Goal: Transaction & Acquisition: Purchase product/service

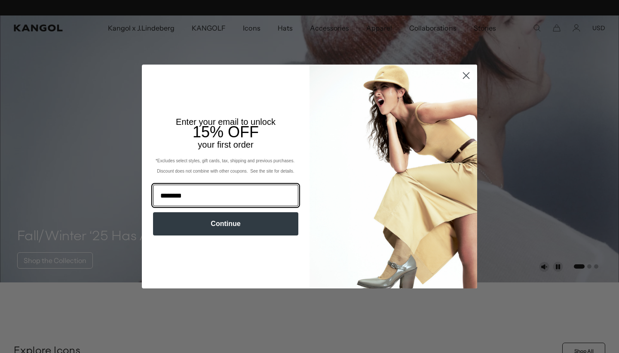
scroll to position [0, 177]
click at [187, 196] on input "**********" at bounding box center [225, 194] width 145 height 21
click at [218, 196] on input "**********" at bounding box center [225, 194] width 145 height 21
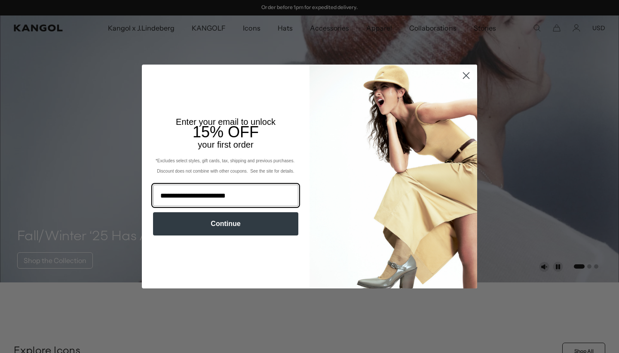
type input "**********"
click at [226, 223] on button "Continue" at bounding box center [225, 223] width 145 height 23
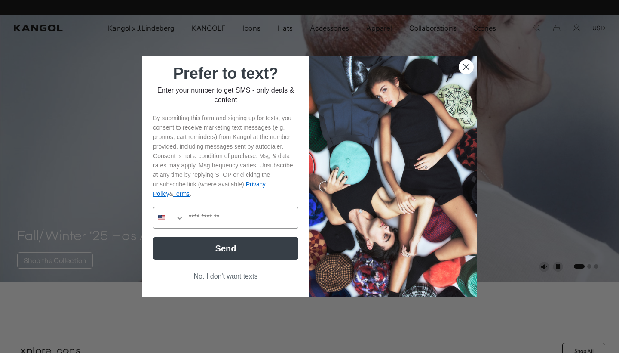
scroll to position [0, 0]
click at [181, 224] on button "Search Countries" at bounding box center [168, 217] width 31 height 21
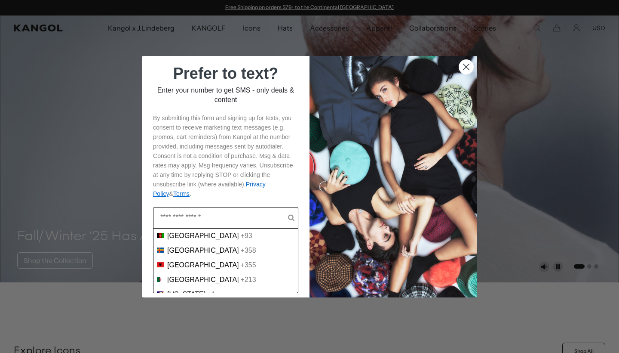
click at [178, 221] on input "POPUP Form" at bounding box center [224, 217] width 128 height 21
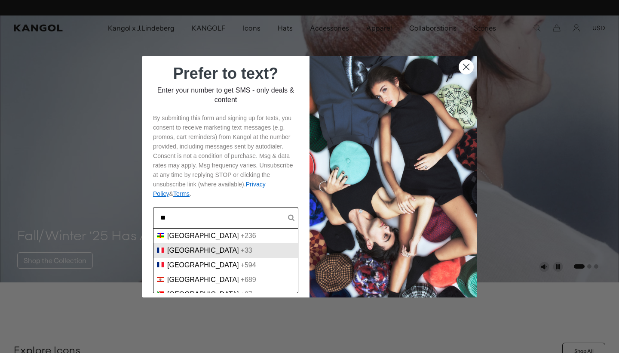
type input "**"
click at [178, 251] on span "France" at bounding box center [203, 250] width 72 height 8
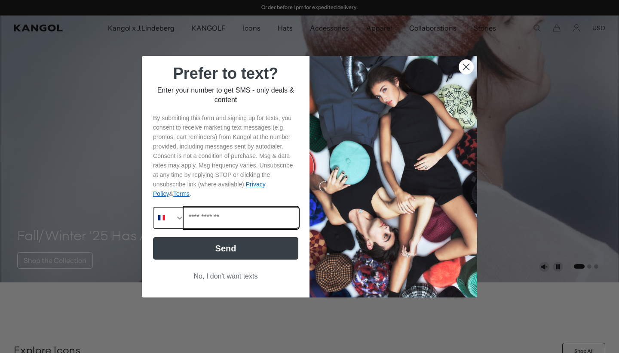
click at [214, 217] on input "Phone Number" at bounding box center [241, 217] width 114 height 21
type input "**********"
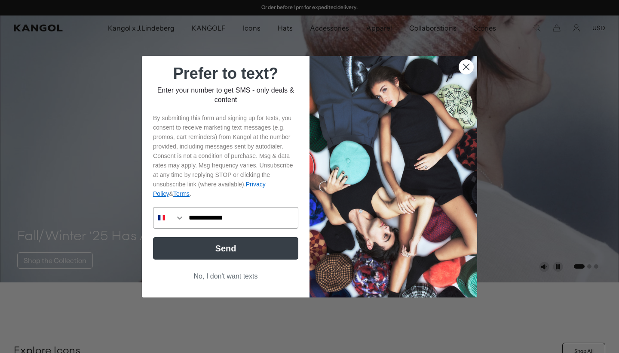
click at [230, 247] on button "Send" at bounding box center [225, 248] width 145 height 22
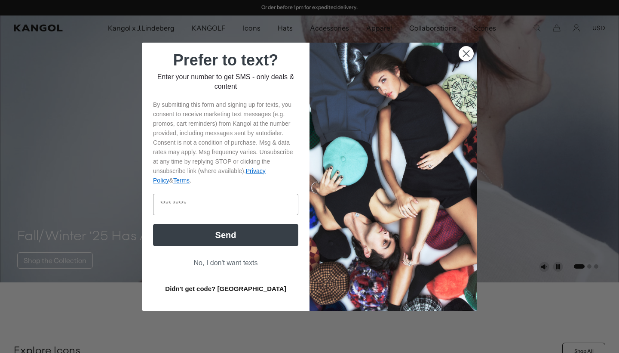
click at [466, 52] on icon "Close dialog" at bounding box center [467, 53] width 6 height 6
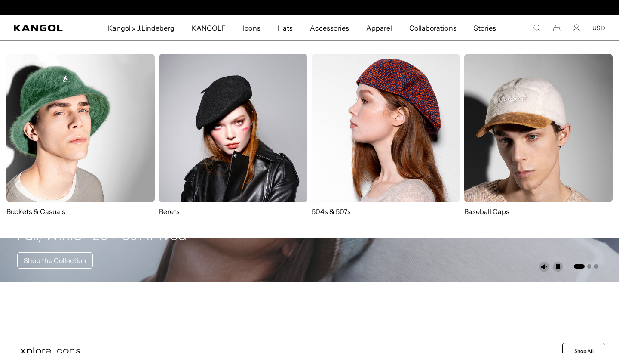
scroll to position [0, 0]
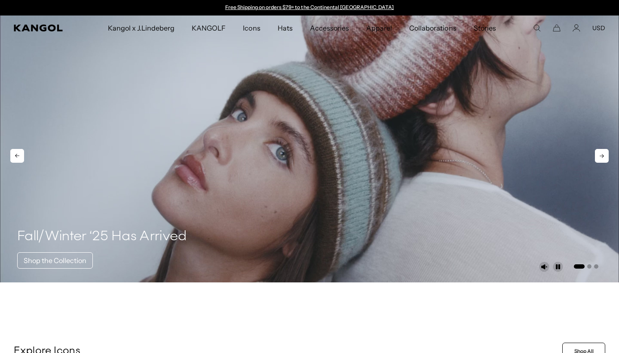
click at [397, 167] on video "1 of 3" at bounding box center [309, 148] width 619 height 267
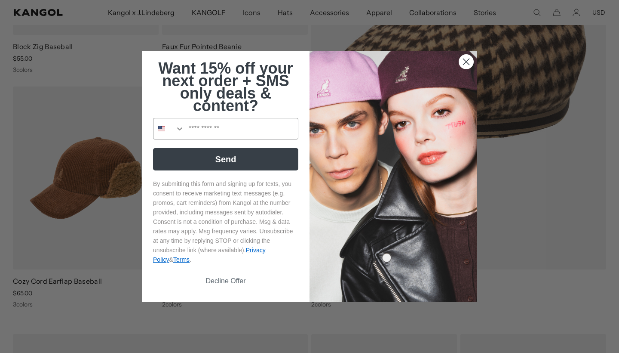
click at [466, 58] on circle "Close dialog" at bounding box center [466, 62] width 14 height 14
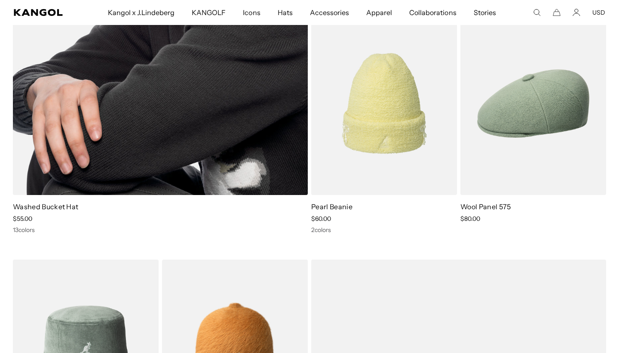
scroll to position [2677, 0]
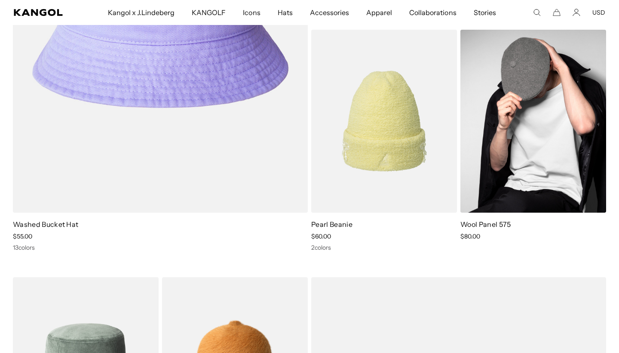
click at [524, 160] on img at bounding box center [533, 121] width 146 height 183
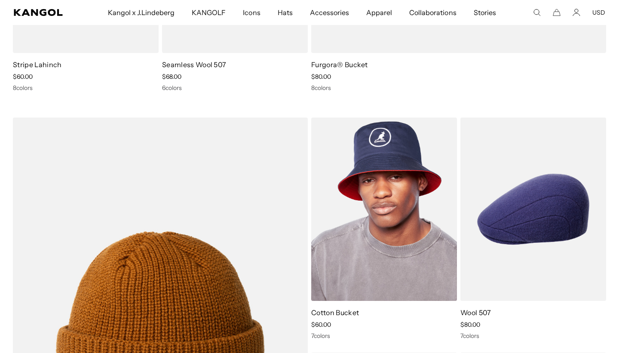
scroll to position [3325, 0]
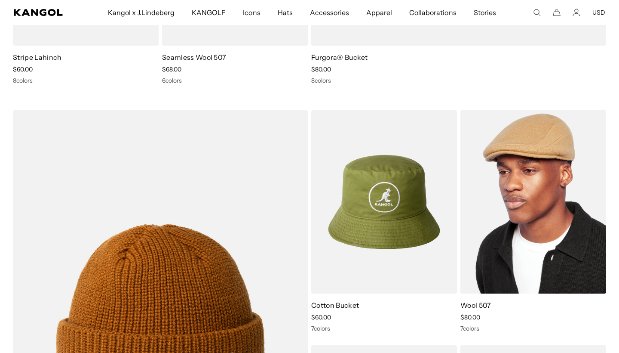
click at [549, 246] on img at bounding box center [533, 201] width 146 height 183
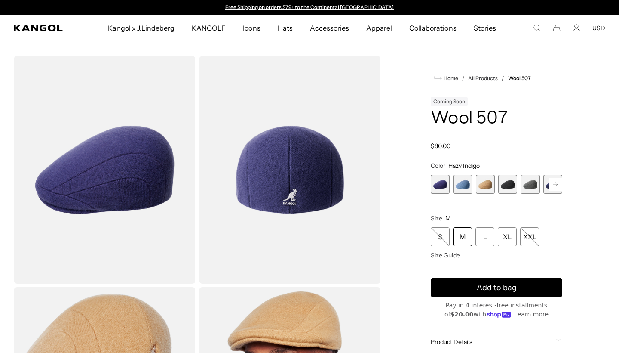
click at [513, 186] on span "4 of 7" at bounding box center [507, 184] width 19 height 19
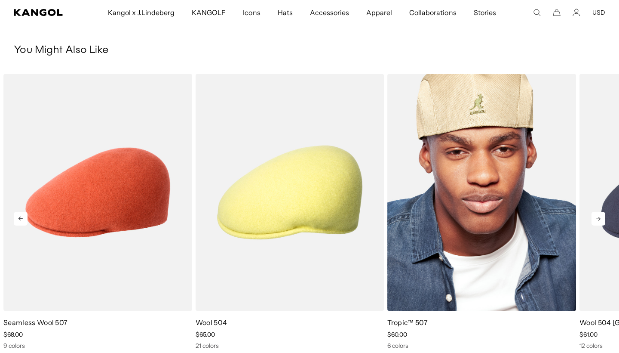
scroll to position [534, 0]
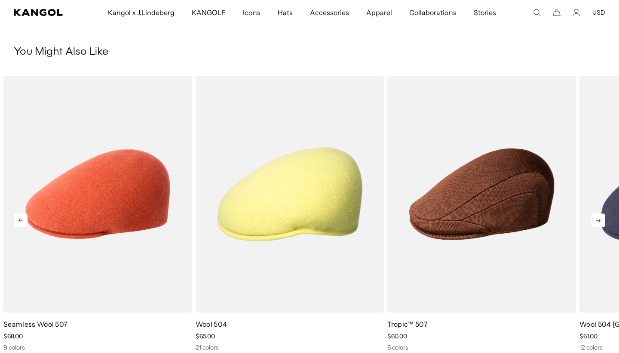
click at [599, 221] on icon at bounding box center [599, 220] width 14 height 14
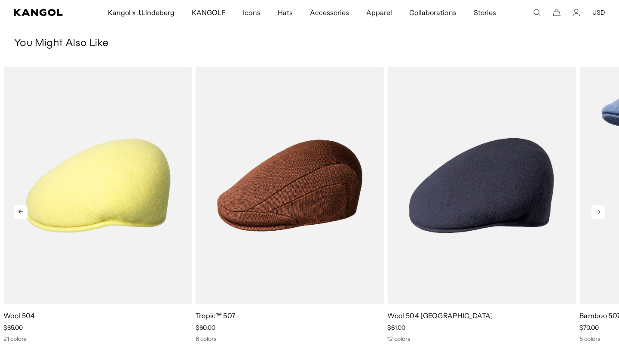
scroll to position [0, 0]
click at [601, 215] on icon at bounding box center [599, 212] width 14 height 14
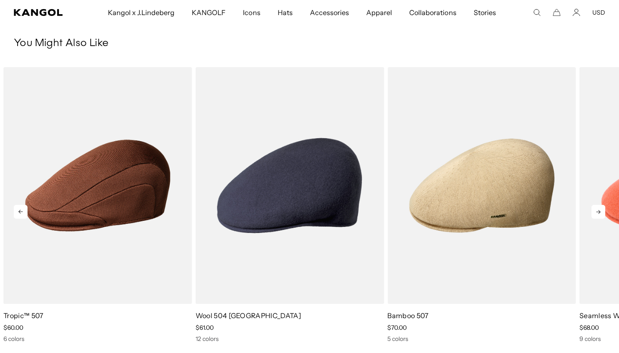
click at [601, 215] on icon at bounding box center [599, 212] width 14 height 14
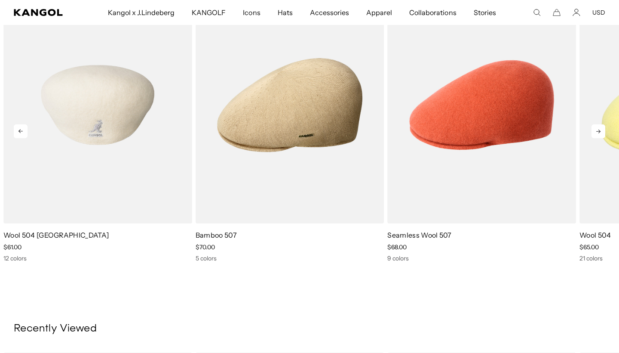
click at [173, 190] on img "4 of 5" at bounding box center [97, 105] width 189 height 237
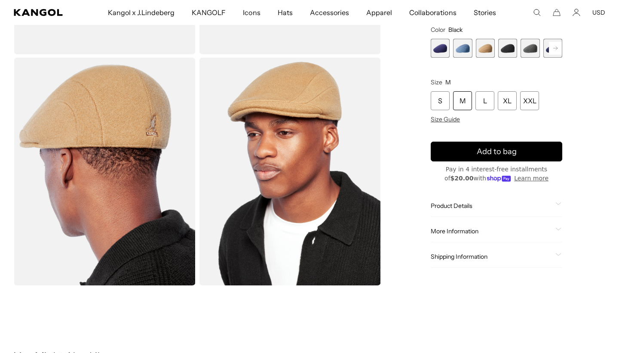
scroll to position [29, 0]
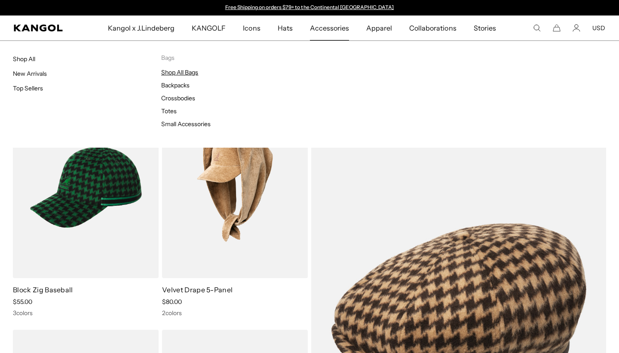
click at [187, 69] on link "Shop All Bags" at bounding box center [179, 72] width 37 height 8
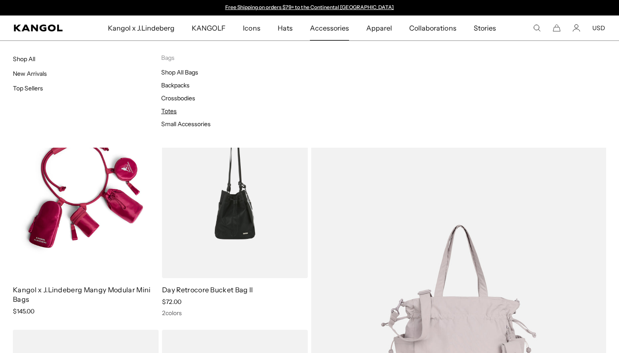
click at [169, 113] on link "Totes" at bounding box center [168, 111] width 15 height 8
